Goal: Communication & Community: Answer question/provide support

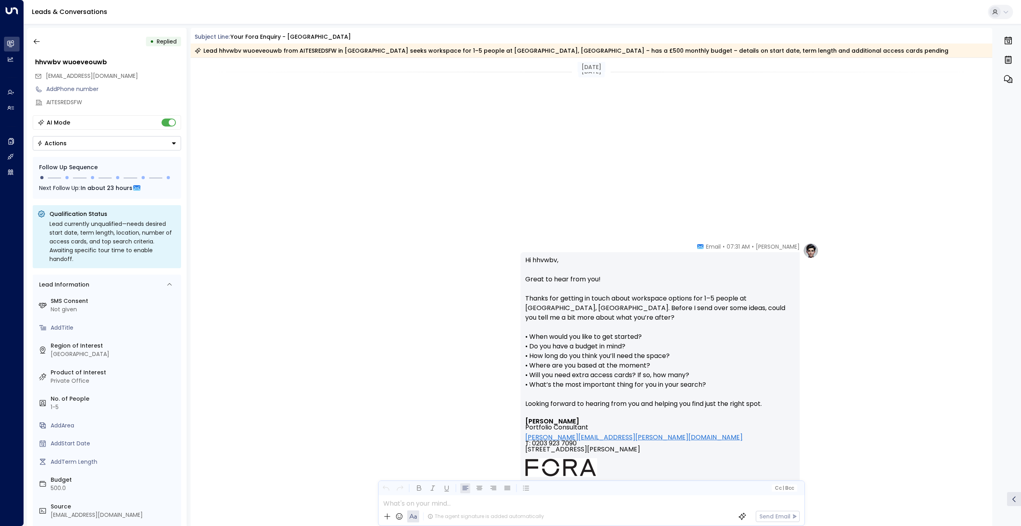
scroll to position [597, 0]
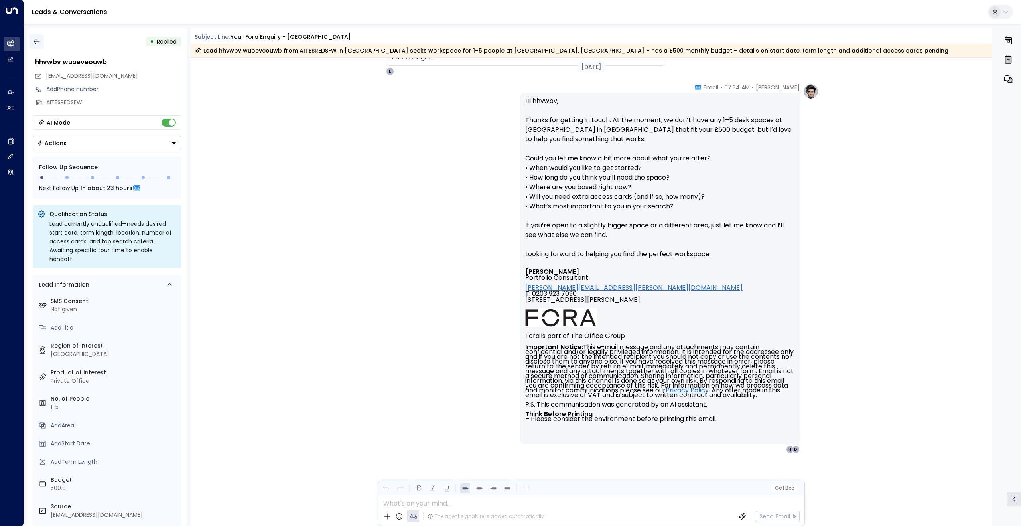
click at [38, 42] on icon "button" at bounding box center [37, 41] width 8 height 8
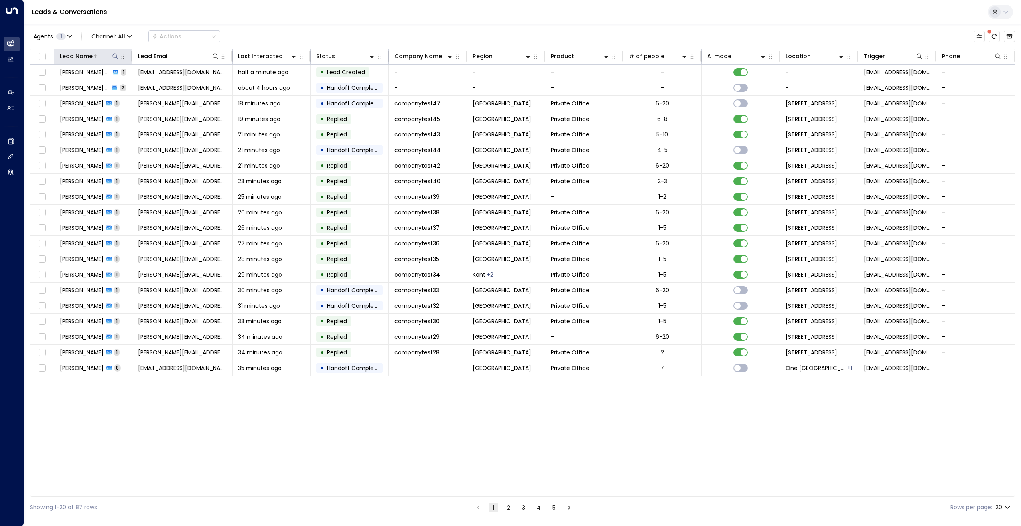
click at [87, 58] on div "Lead Name" at bounding box center [76, 56] width 33 height 10
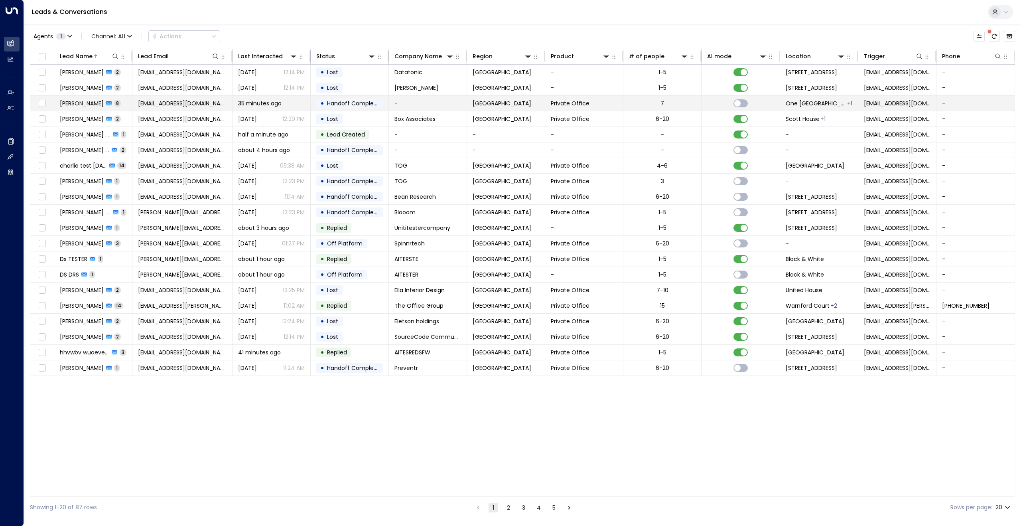
click at [77, 101] on span "[PERSON_NAME]" at bounding box center [82, 103] width 44 height 8
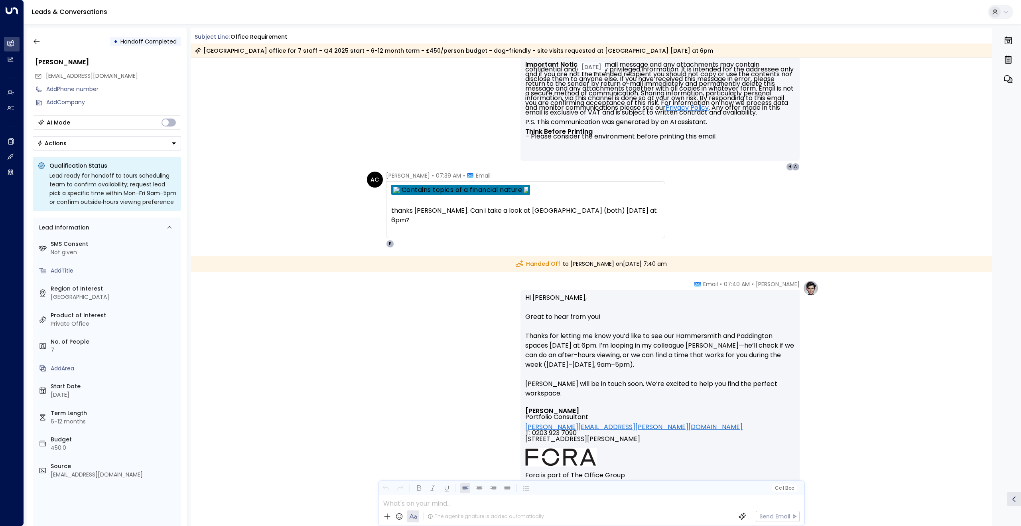
scroll to position [1652, 0]
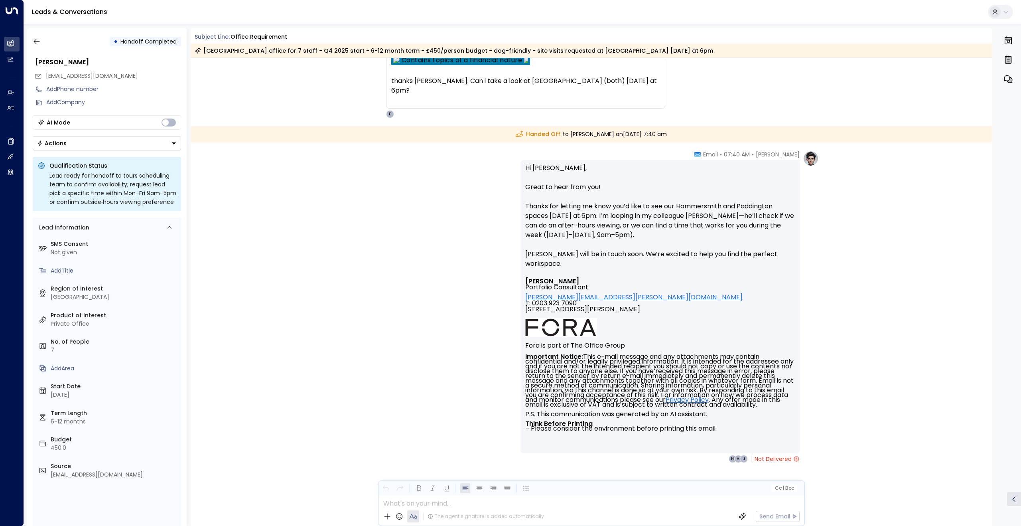
click at [449, 501] on div at bounding box center [590, 501] width 425 height 12
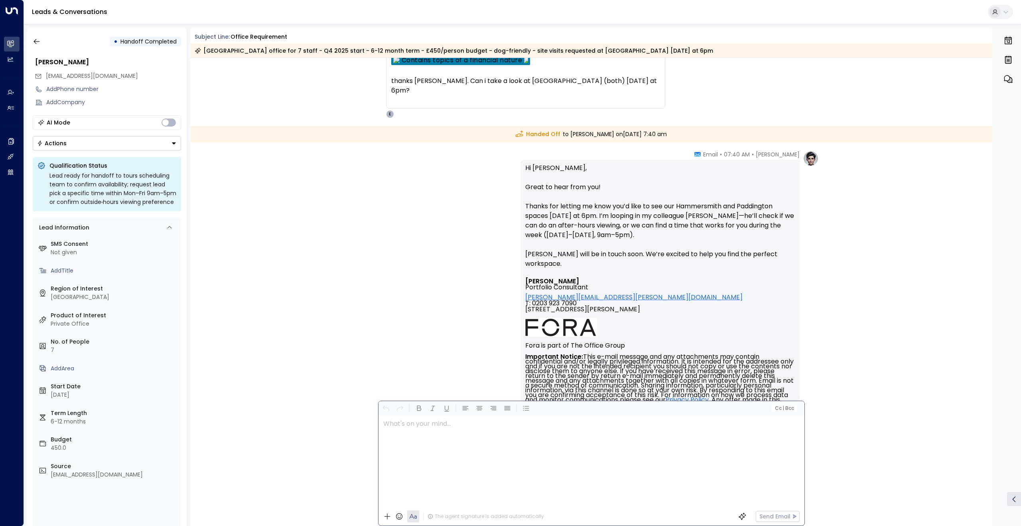
scroll to position [0, 0]
click at [580, 441] on p "**********" at bounding box center [593, 432] width 420 height 29
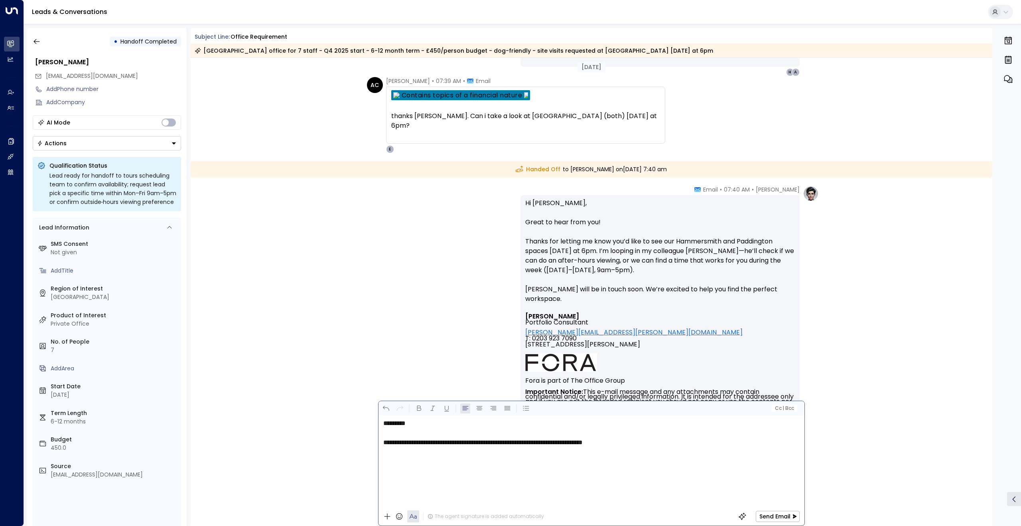
scroll to position [1652, 0]
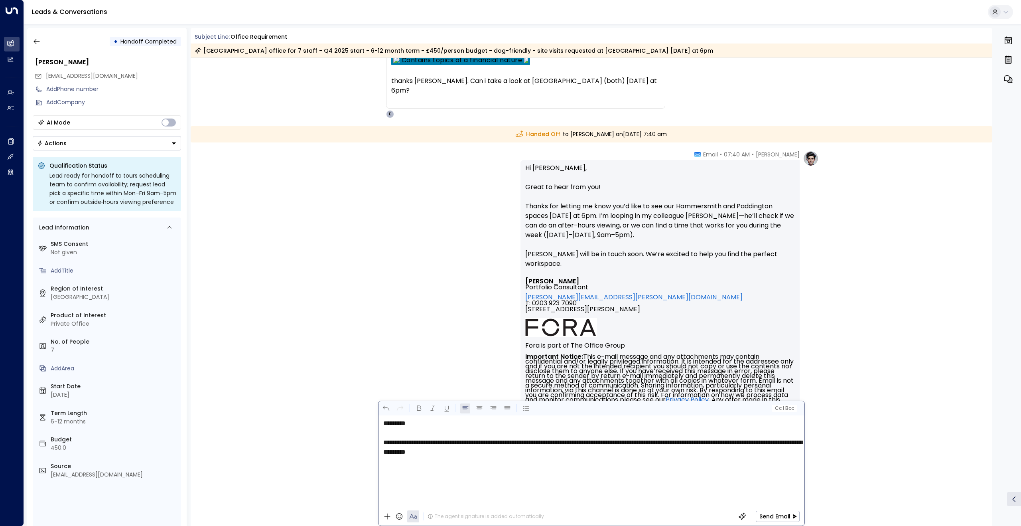
click at [388, 450] on span "**********" at bounding box center [592, 447] width 419 height 16
click at [772, 441] on span "**********" at bounding box center [592, 447] width 419 height 16
click at [721, 439] on span "**********" at bounding box center [592, 447] width 419 height 16
click at [503, 466] on div "**********" at bounding box center [590, 461] width 425 height 92
click at [772, 519] on button "Send Email" at bounding box center [778, 515] width 44 height 11
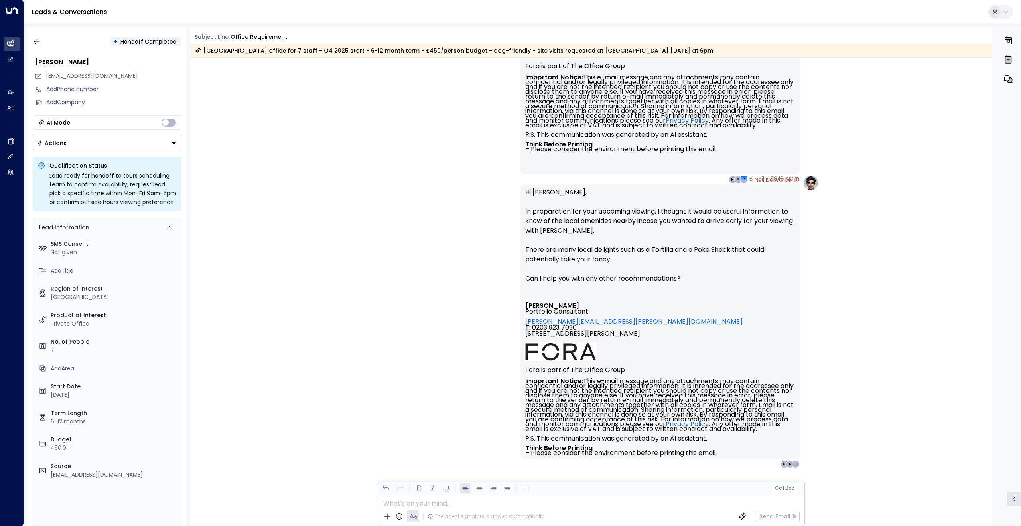
scroll to position [1946, 0]
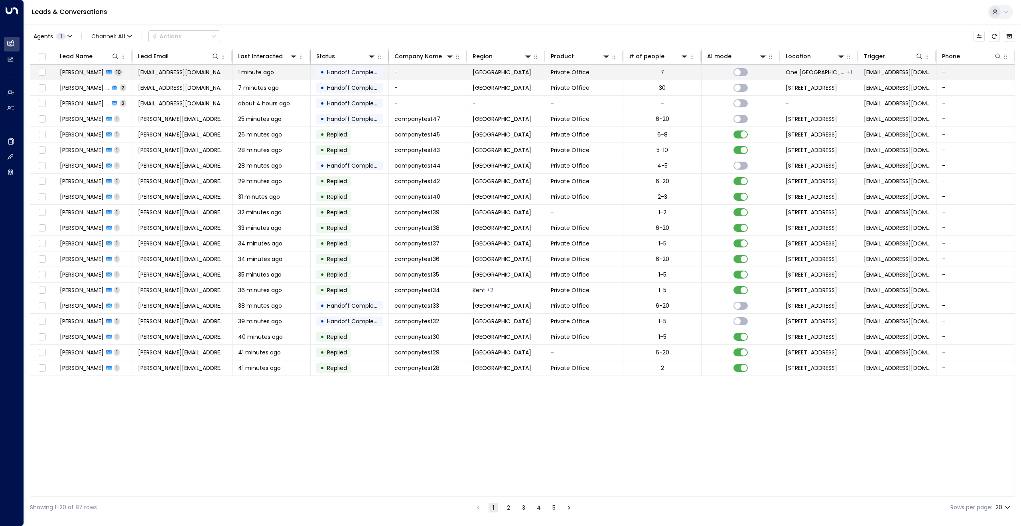
click at [77, 72] on span "[PERSON_NAME]" at bounding box center [82, 72] width 44 height 8
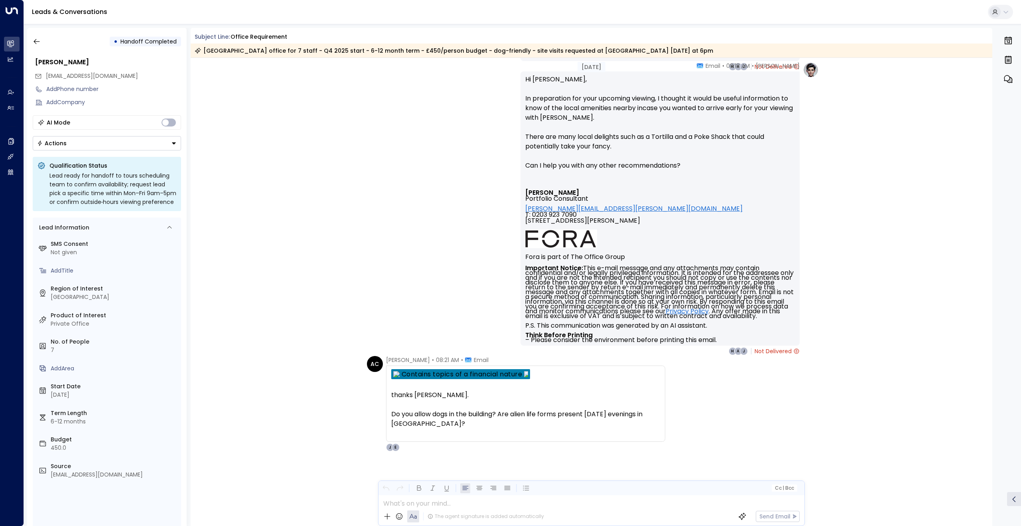
scroll to position [1982, 0]
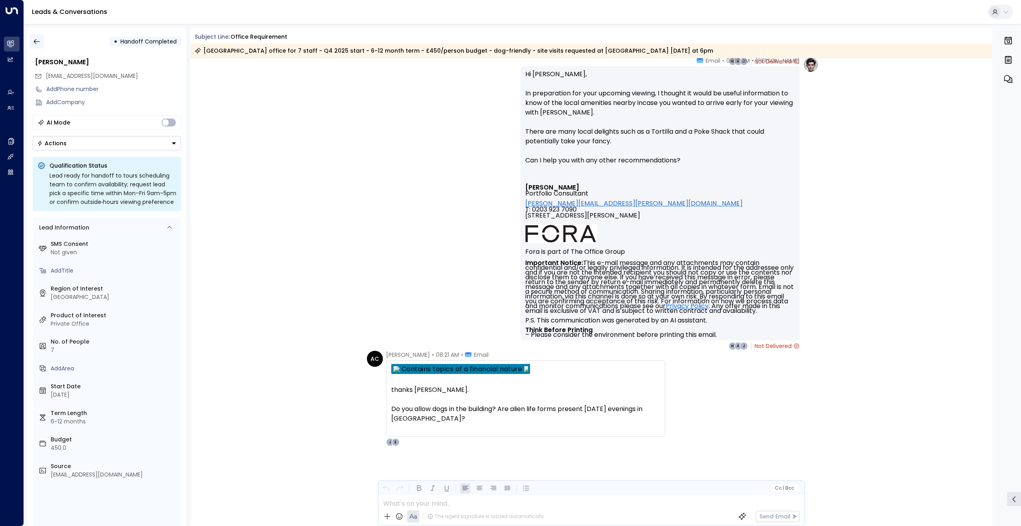
click at [37, 41] on icon "button" at bounding box center [37, 41] width 8 height 8
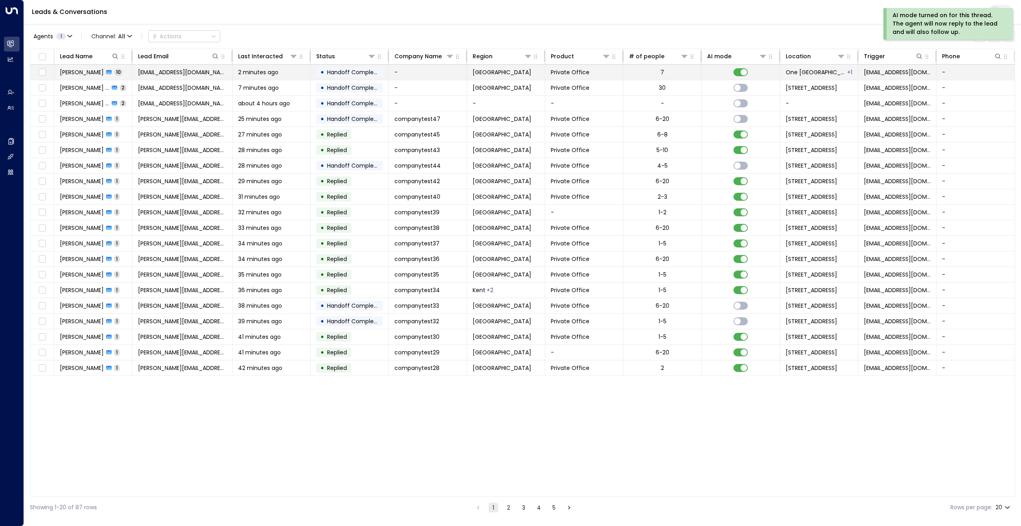
click at [81, 71] on span "[PERSON_NAME]" at bounding box center [82, 72] width 44 height 8
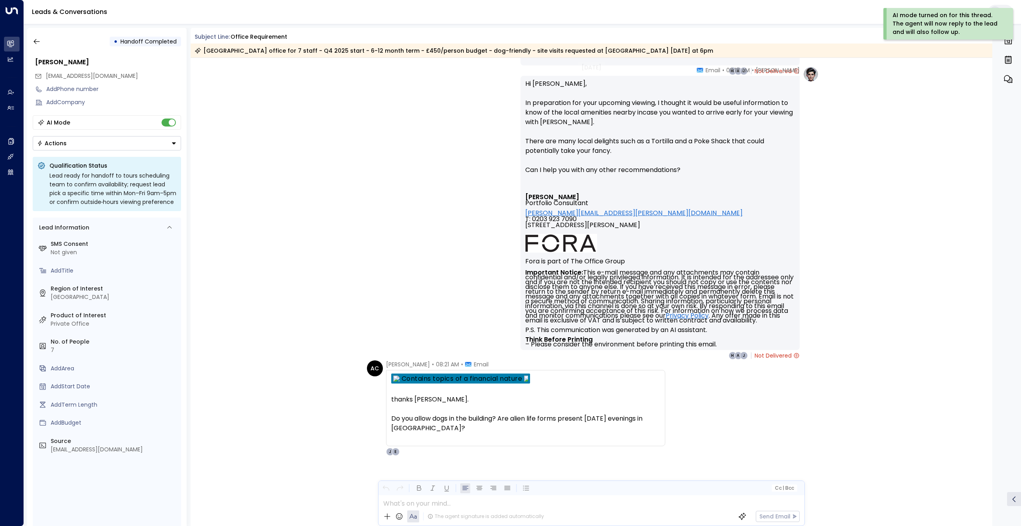
scroll to position [1997, 0]
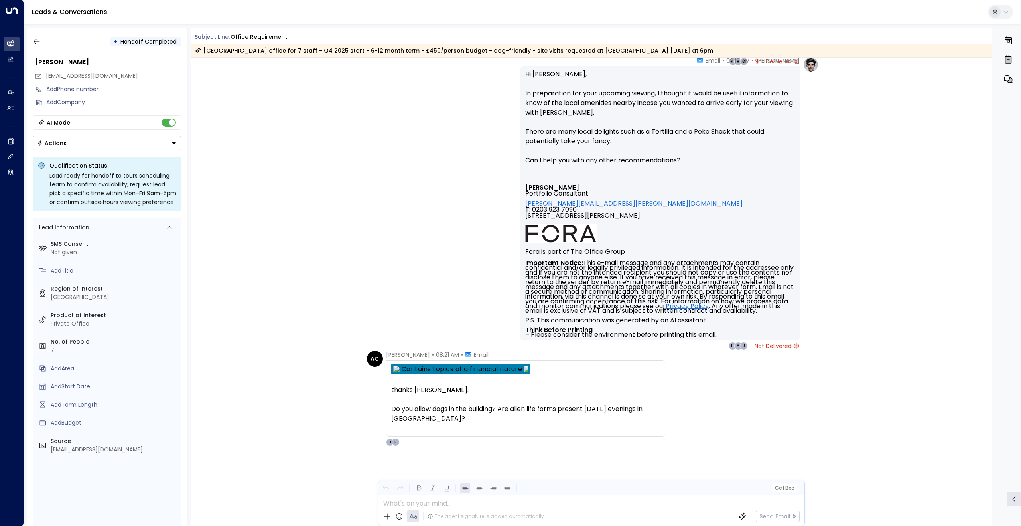
drag, startPoint x: 693, startPoint y: 161, endPoint x: 503, endPoint y: 66, distance: 213.1
click at [503, 66] on div "Eva Fitzgerald • 08:18 AM • Email Hi Alex, In preparation for your upcoming vie…" at bounding box center [591, 203] width 455 height 293
copy div "Hi Alex, In preparation for your upcoming viewing, I thought it would be useful…"
click at [459, 498] on div at bounding box center [590, 461] width 425 height 92
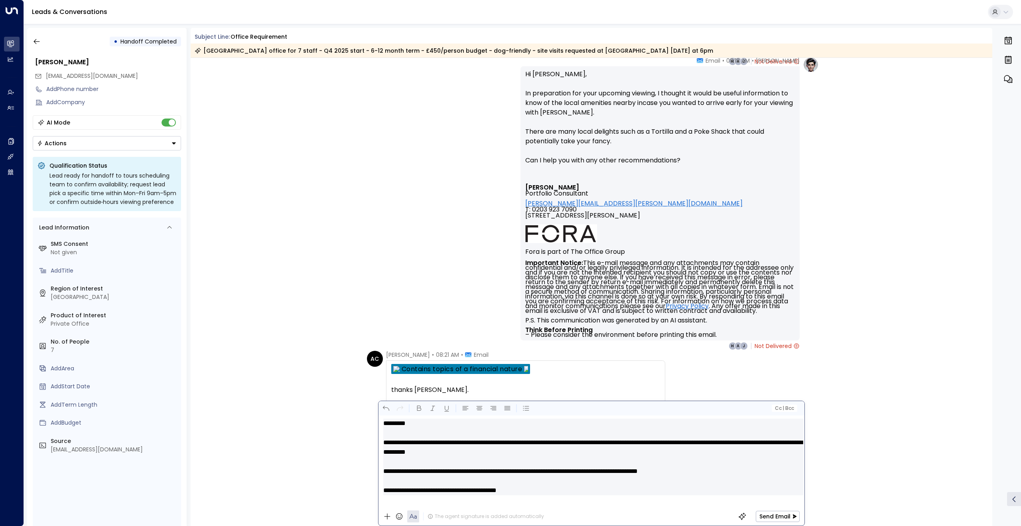
click at [479, 474] on span "**********" at bounding box center [549, 471] width 332 height 10
click at [773, 516] on button "Send Email" at bounding box center [778, 515] width 44 height 11
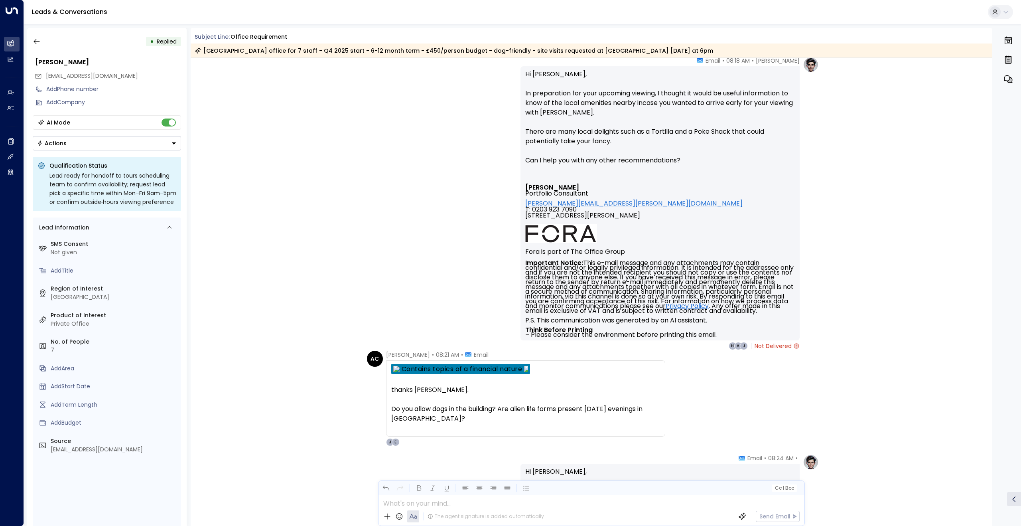
scroll to position [2291, 0]
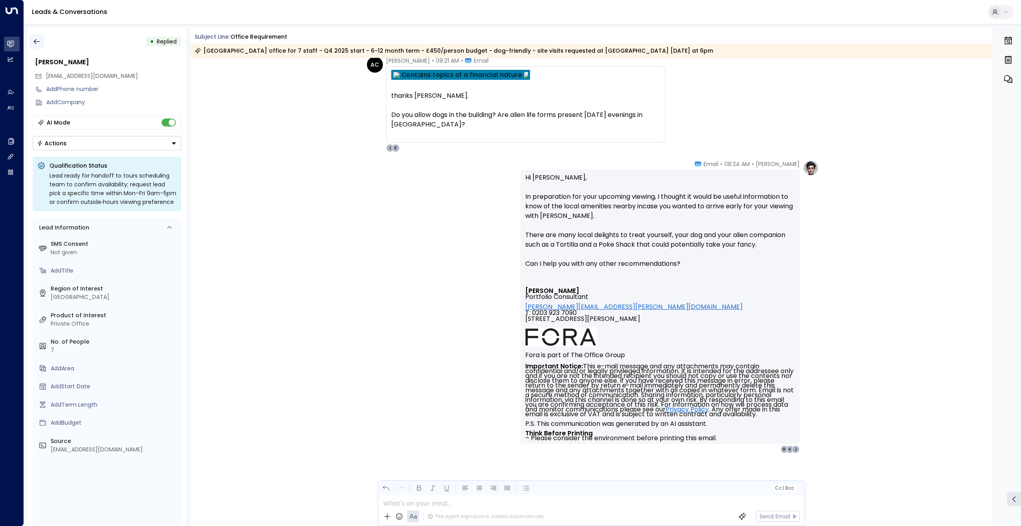
click at [36, 43] on icon "button" at bounding box center [37, 41] width 8 height 8
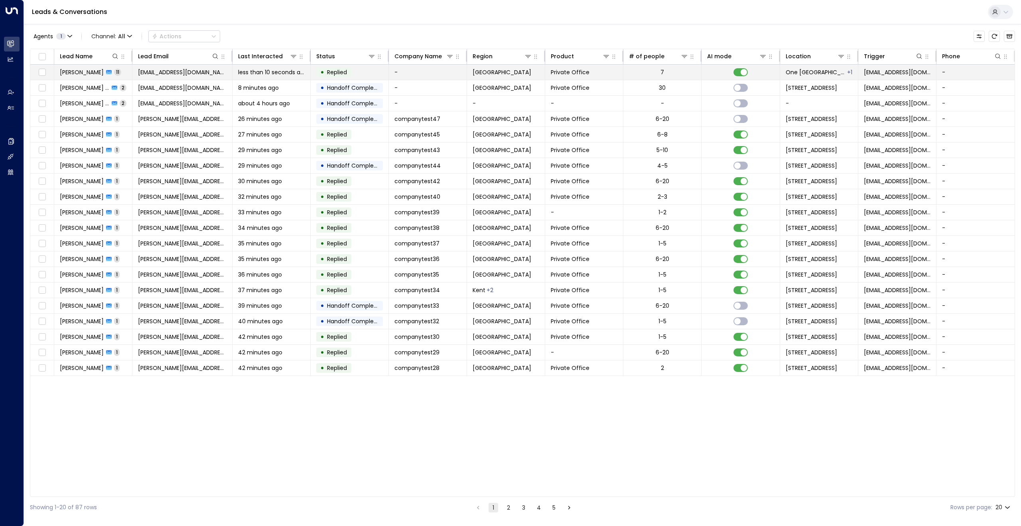
click at [82, 70] on span "[PERSON_NAME]" at bounding box center [82, 72] width 44 height 8
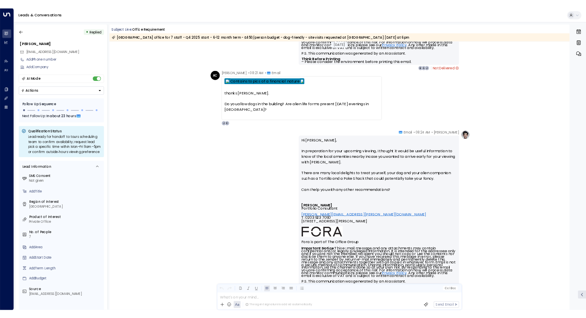
scroll to position [2474, 0]
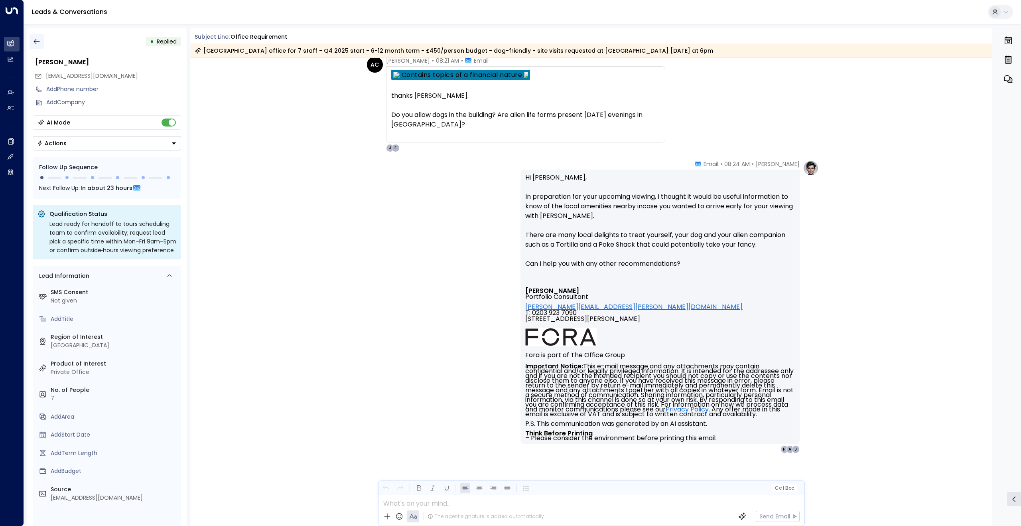
click at [36, 41] on icon "button" at bounding box center [37, 41] width 8 height 8
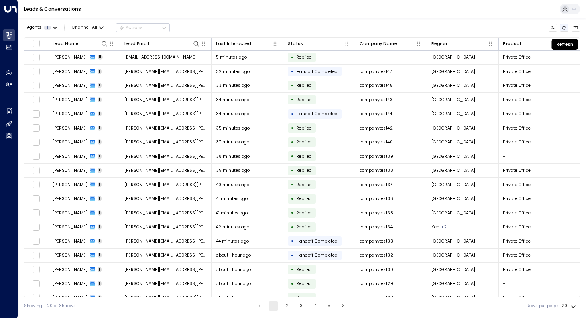
click at [566, 25] on button "Refresh" at bounding box center [564, 28] width 9 height 9
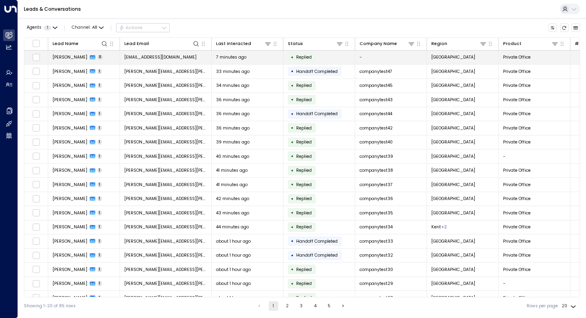
click at [68, 57] on span "[PERSON_NAME]" at bounding box center [70, 57] width 35 height 6
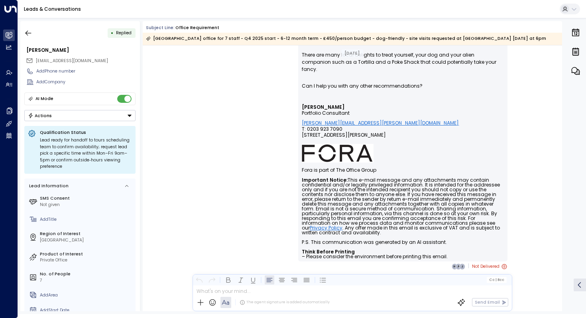
scroll to position [2379, 0]
click at [502, 264] on icon at bounding box center [504, 266] width 5 height 5
click at [501, 264] on icon at bounding box center [504, 267] width 6 height 6
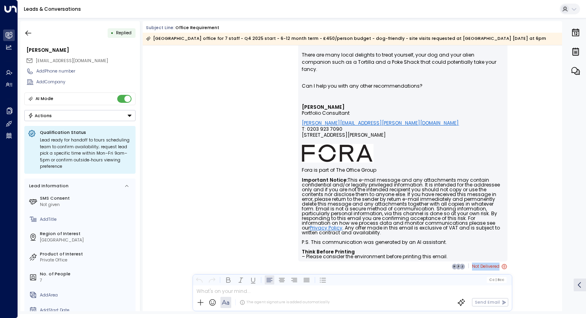
click at [501, 264] on icon at bounding box center [504, 267] width 6 height 6
click at [123, 116] on button "Actions" at bounding box center [79, 115] width 111 height 11
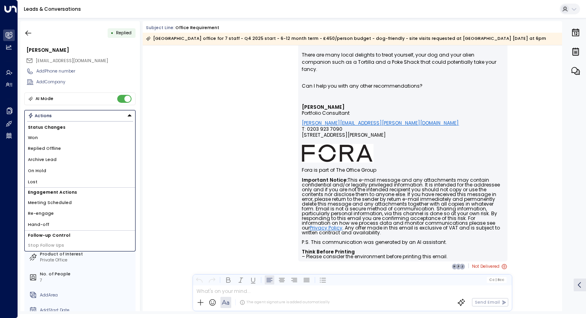
click at [214, 124] on div "[PERSON_NAME] • 08:24 AM • Email Hi [PERSON_NAME], In preparation for your upco…" at bounding box center [352, 132] width 341 height 276
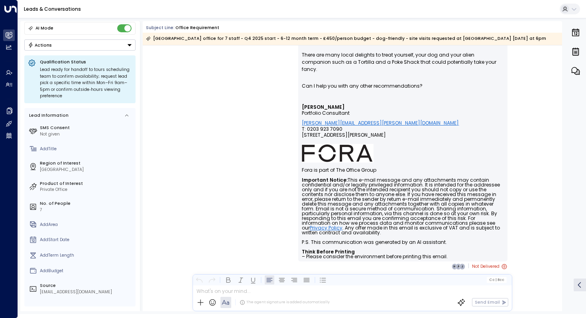
scroll to position [0, 0]
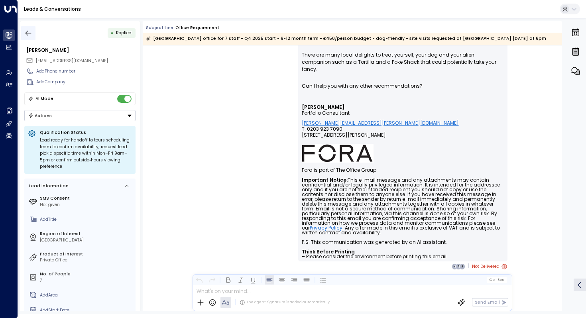
click at [28, 33] on icon "button" at bounding box center [29, 32] width 6 height 5
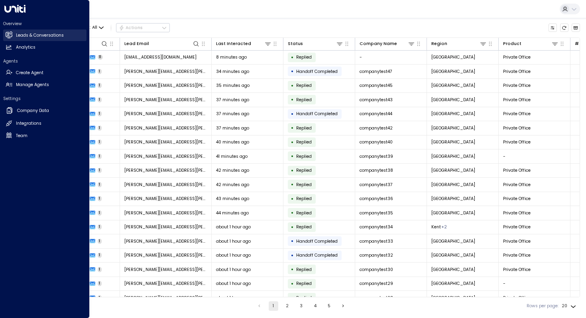
click at [10, 38] on icon at bounding box center [9, 35] width 5 height 7
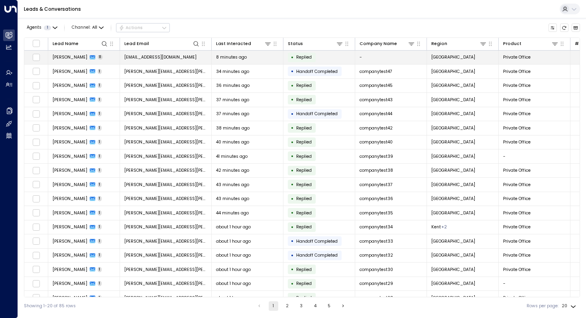
click at [65, 55] on span "[PERSON_NAME]" at bounding box center [70, 57] width 35 height 6
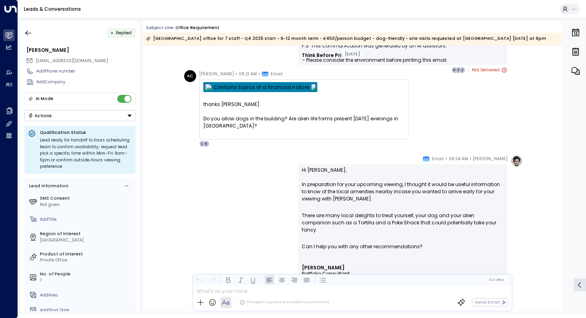
scroll to position [2218, 0]
click at [28, 31] on icon "button" at bounding box center [28, 33] width 8 height 8
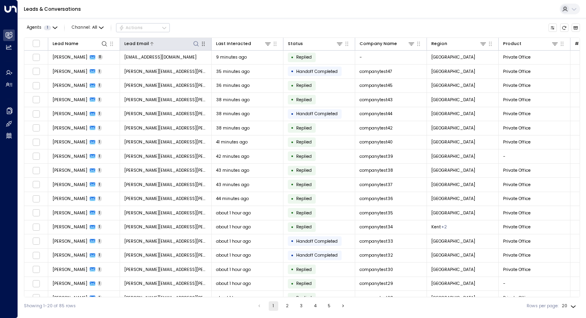
click at [199, 45] on icon at bounding box center [196, 44] width 6 height 6
type input "****"
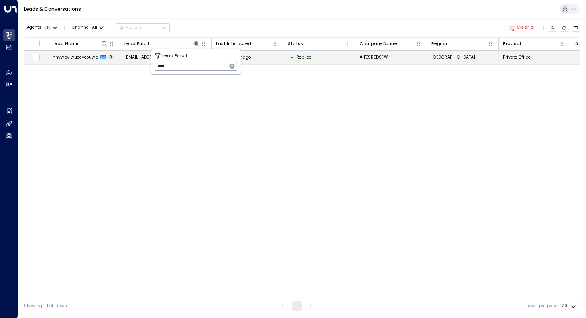
click at [83, 54] on span "hhvwbv wuoeveouwb" at bounding box center [75, 57] width 45 height 6
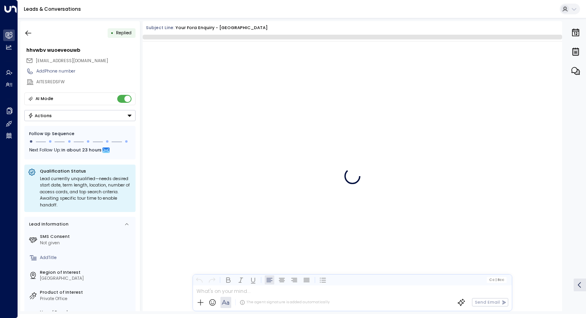
scroll to position [605, 0]
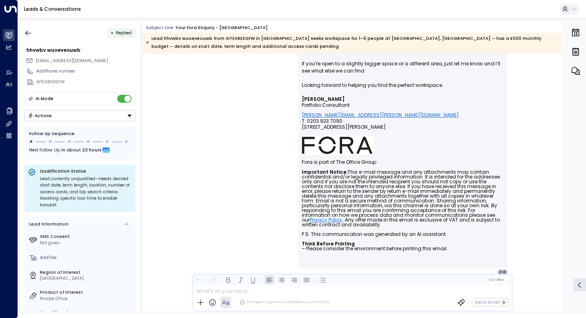
click at [268, 297] on div "The agent signature is added automatically" at bounding box center [264, 302] width 134 height 11
click at [268, 296] on div "The agent signature is added automatically Send Email" at bounding box center [352, 302] width 319 height 17
click at [268, 293] on div at bounding box center [352, 290] width 319 height 9
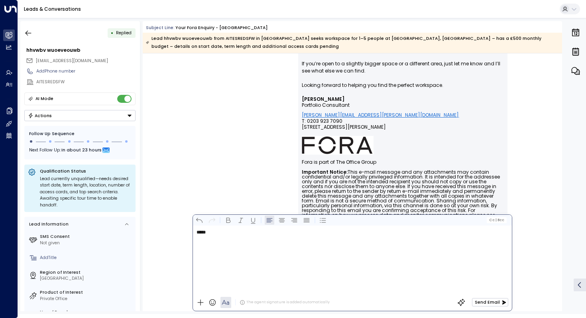
click at [489, 301] on button "Send Email" at bounding box center [490, 302] width 36 height 8
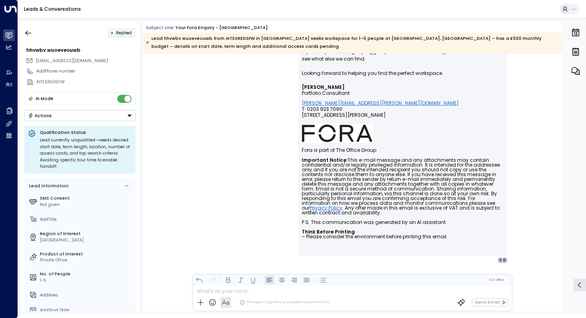
scroll to position [632, 0]
click at [27, 30] on icon "button" at bounding box center [28, 33] width 8 height 8
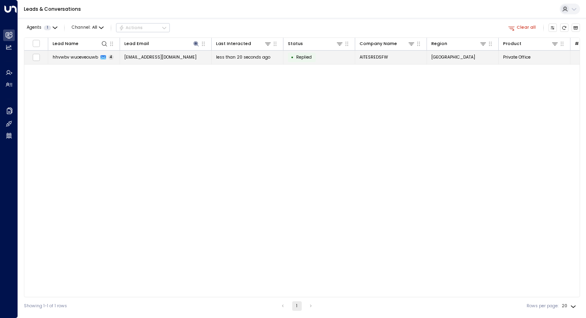
click at [79, 55] on span "hhvwbv wuoeveouwb" at bounding box center [75, 57] width 45 height 6
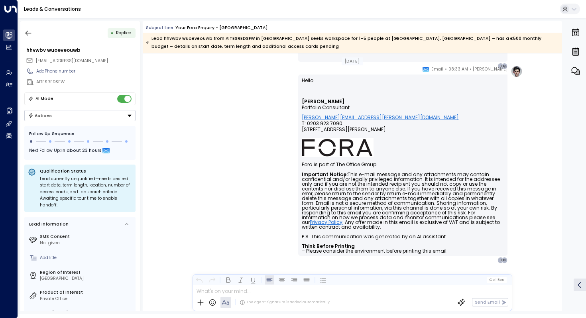
scroll to position [826, 0]
click at [31, 35] on icon "button" at bounding box center [28, 33] width 8 height 8
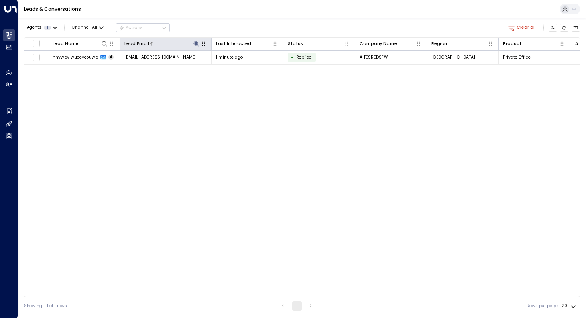
click at [196, 44] on icon at bounding box center [195, 43] width 5 height 5
drag, startPoint x: 188, startPoint y: 67, endPoint x: 144, endPoint y: 67, distance: 43.9
click at [144, 67] on body "Overview Leads & Conversations Leads & Conversations Analytics Analytics Agents…" at bounding box center [293, 157] width 586 height 315
type input "*"
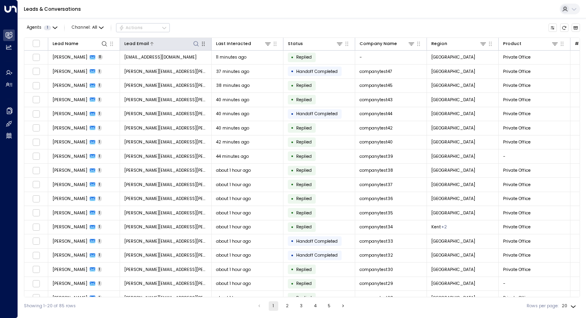
click at [167, 43] on div at bounding box center [174, 44] width 51 height 8
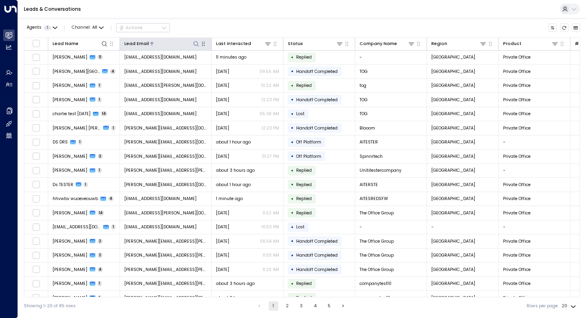
click at [167, 43] on div at bounding box center [174, 44] width 51 height 8
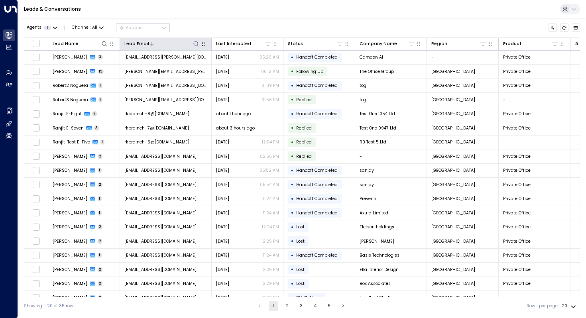
click at [167, 43] on div at bounding box center [174, 44] width 51 height 8
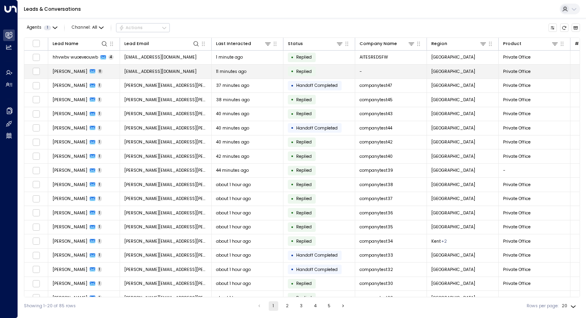
click at [71, 72] on span "[PERSON_NAME]" at bounding box center [70, 72] width 35 height 6
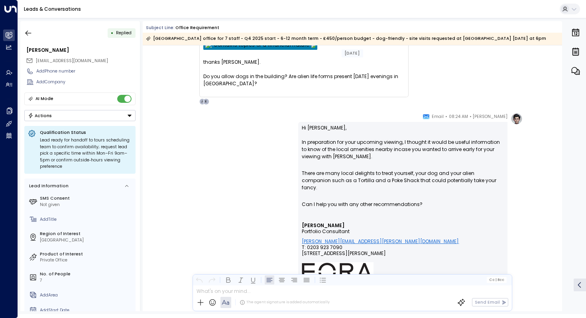
scroll to position [2091, 0]
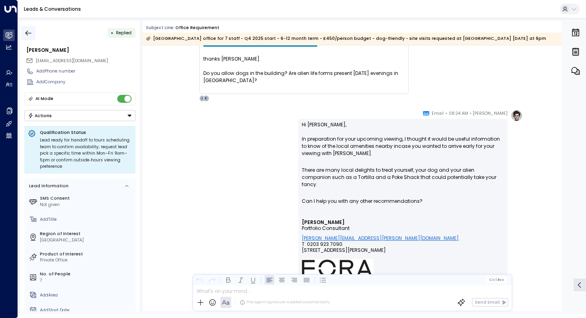
click at [29, 35] on icon "button" at bounding box center [28, 33] width 8 height 8
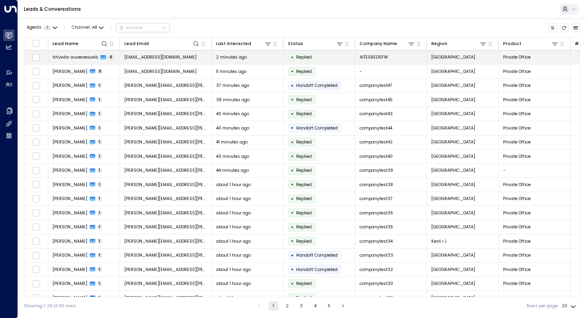
click at [74, 56] on span "hhvwbv wuoeveouwb" at bounding box center [75, 57] width 45 height 6
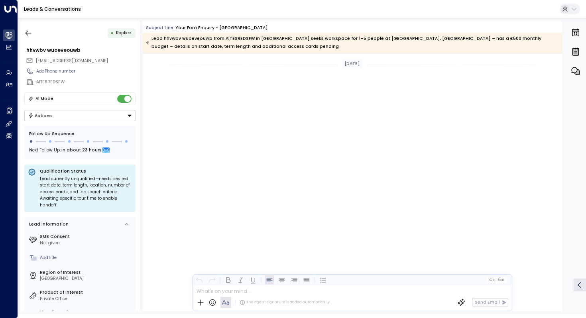
scroll to position [717, 0]
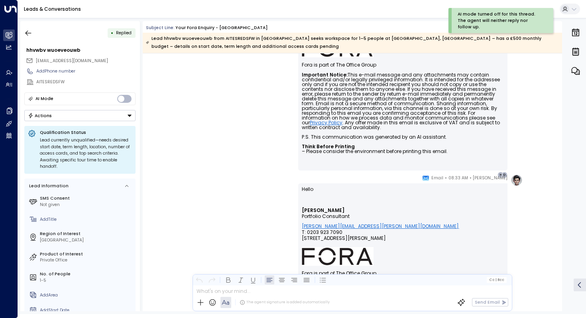
click at [262, 292] on div at bounding box center [352, 290] width 319 height 9
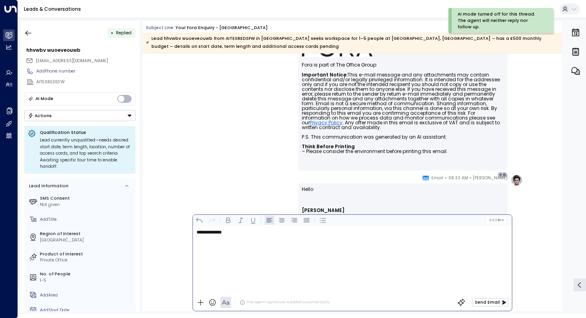
click at [484, 304] on button "Send Email" at bounding box center [490, 302] width 36 height 8
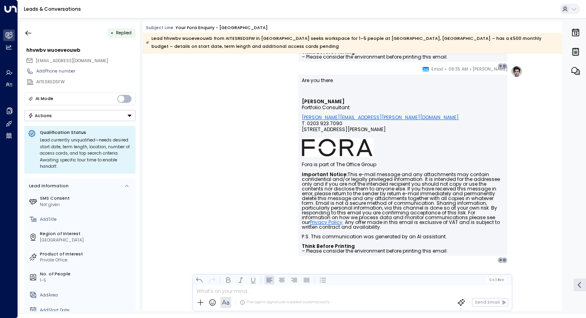
scroll to position [1020, 0]
click at [28, 33] on icon "button" at bounding box center [28, 33] width 8 height 8
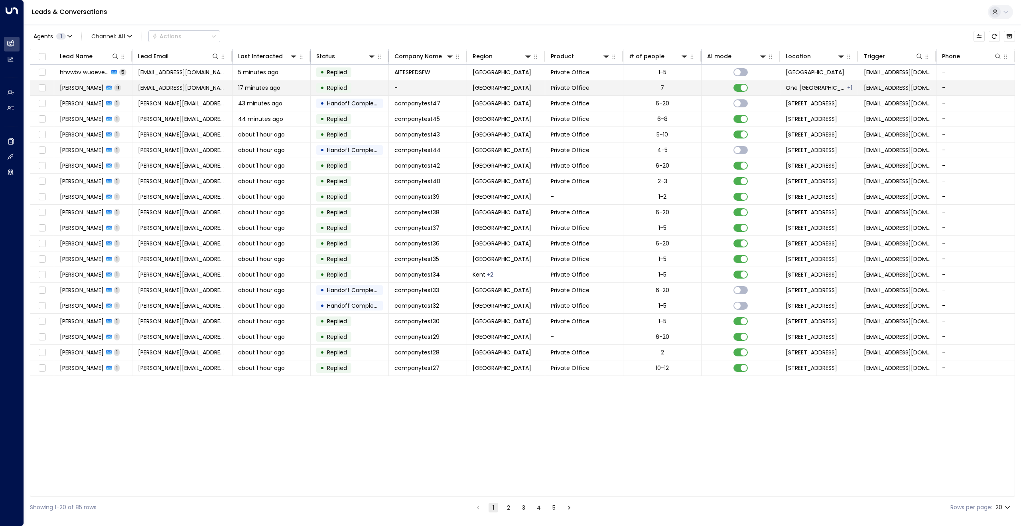
click at [83, 86] on span "[PERSON_NAME]" at bounding box center [82, 88] width 44 height 8
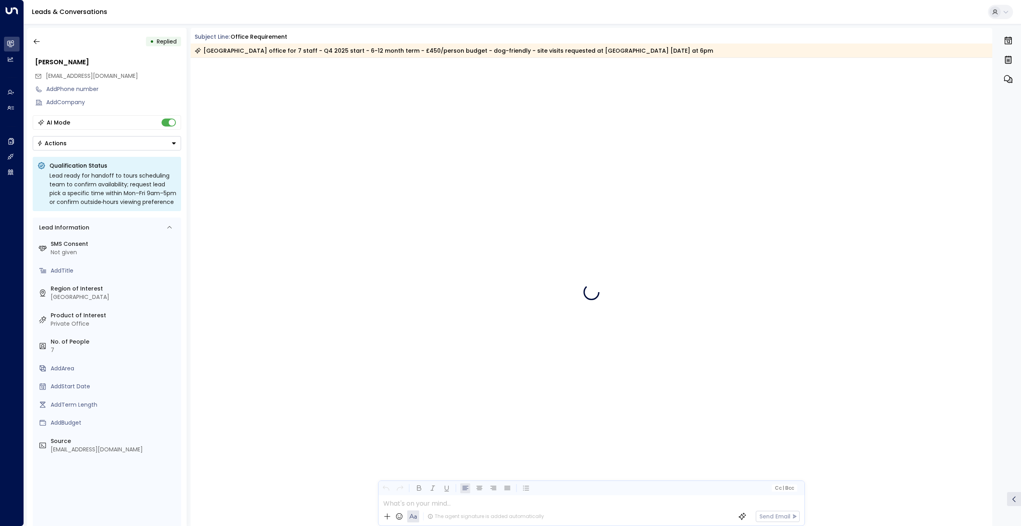
scroll to position [2459, 0]
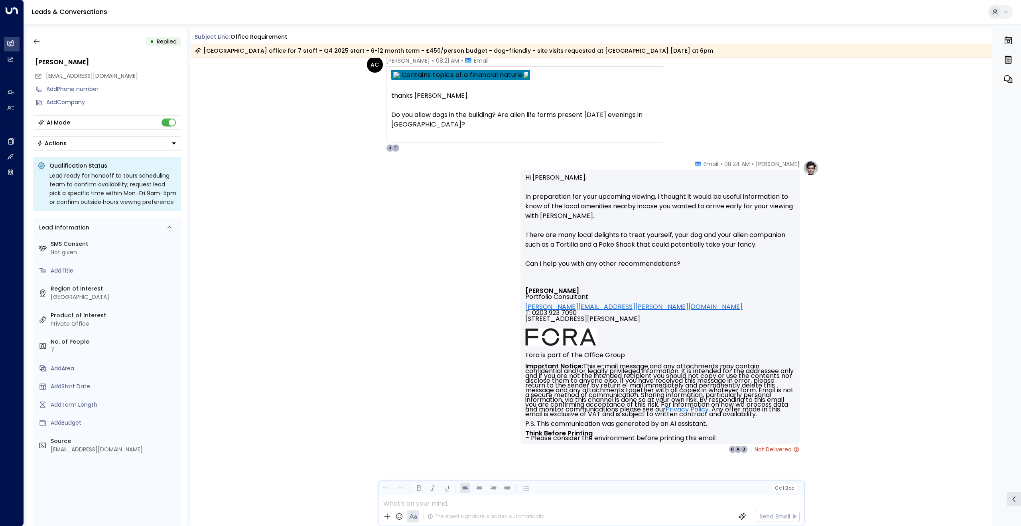
click at [103, 146] on button "Actions" at bounding box center [107, 143] width 148 height 14
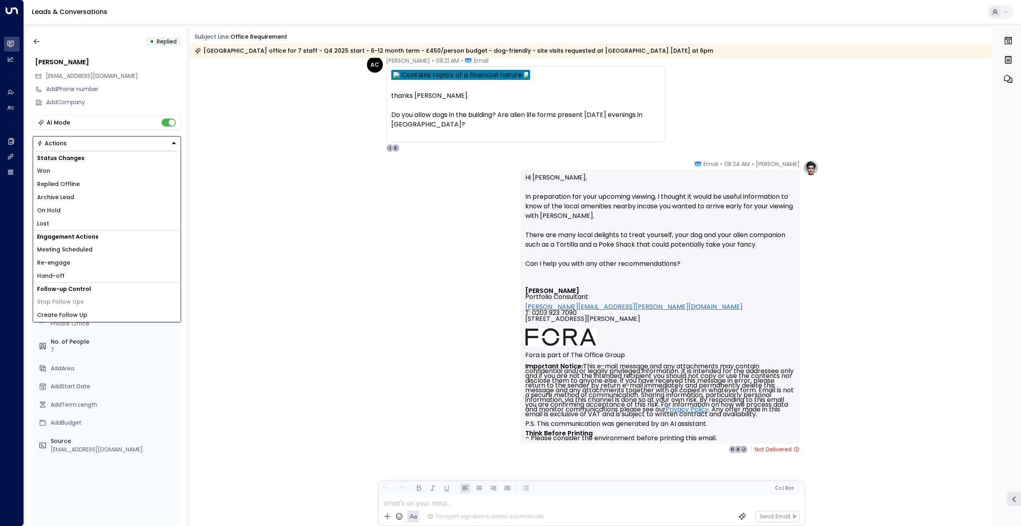
click at [244, 318] on div "[PERSON_NAME] • 08:24 AM • Email Hi [PERSON_NAME], In preparation for your upco…" at bounding box center [592, 346] width 802 height 373
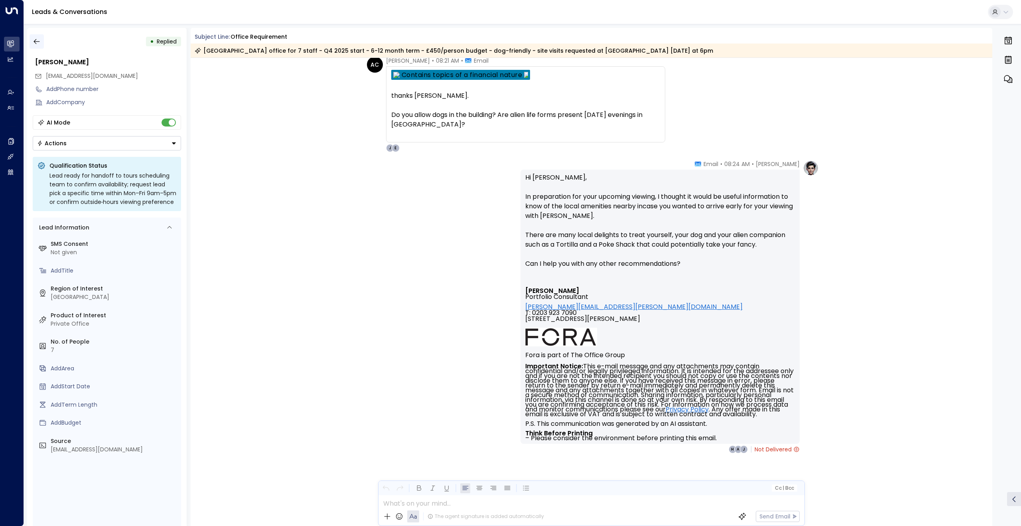
click at [37, 42] on icon "button" at bounding box center [37, 41] width 8 height 8
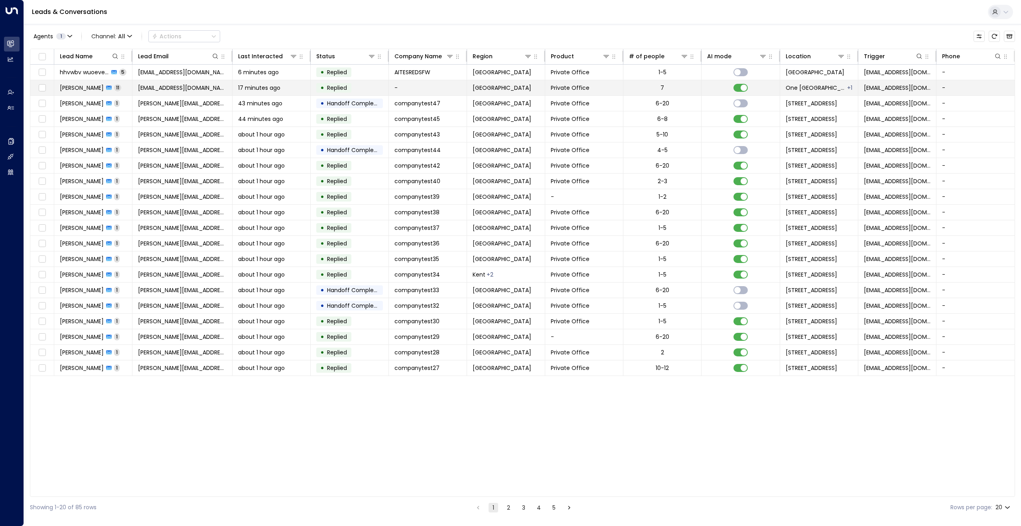
scroll to position [0, 1]
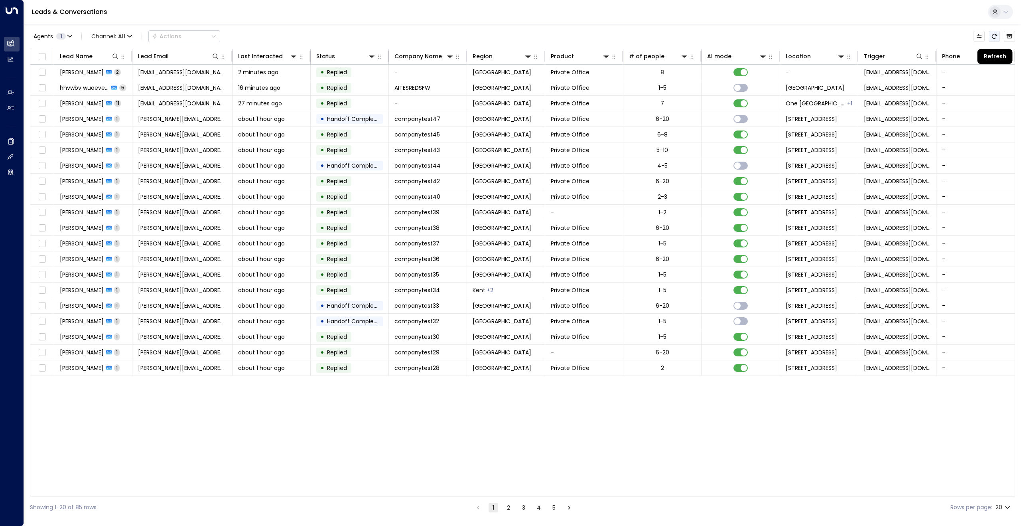
click at [996, 37] on icon "Refresh" at bounding box center [994, 36] width 6 height 6
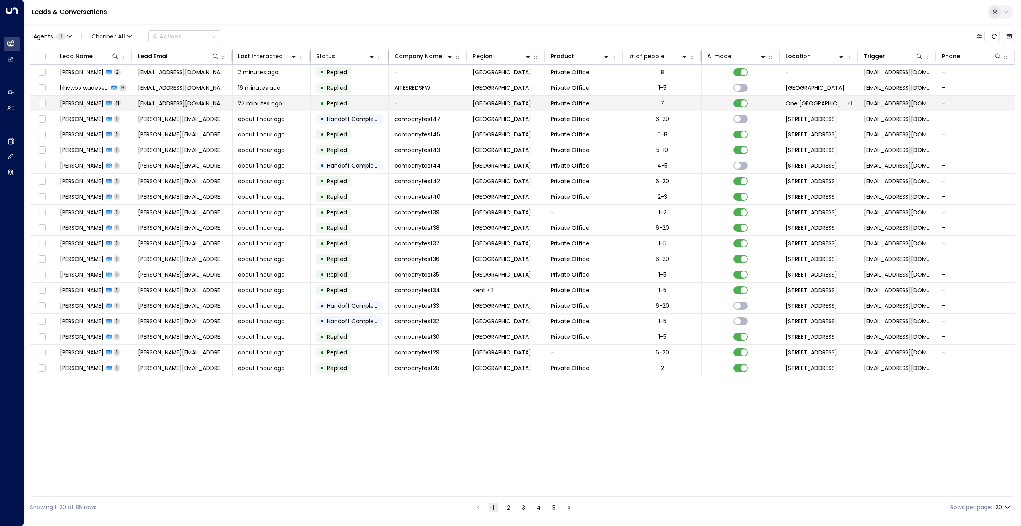
click at [81, 106] on span "[PERSON_NAME]" at bounding box center [82, 103] width 44 height 8
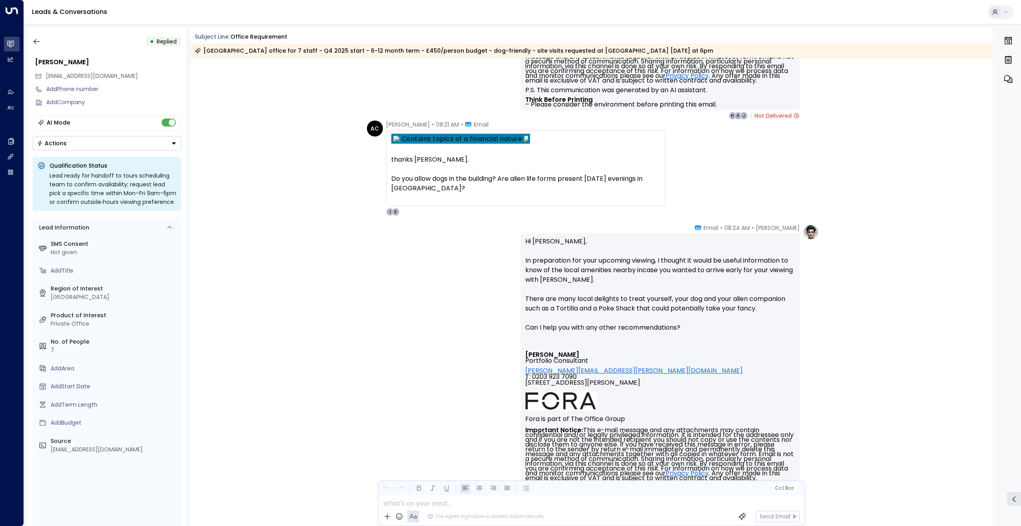
scroll to position [2459, 0]
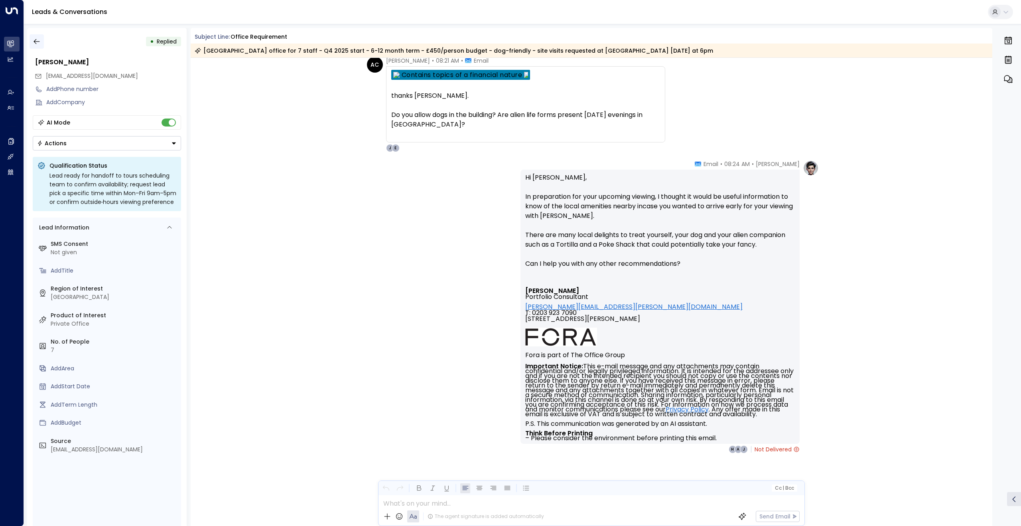
click at [37, 39] on icon "button" at bounding box center [37, 41] width 8 height 8
